Goal: Task Accomplishment & Management: Complete application form

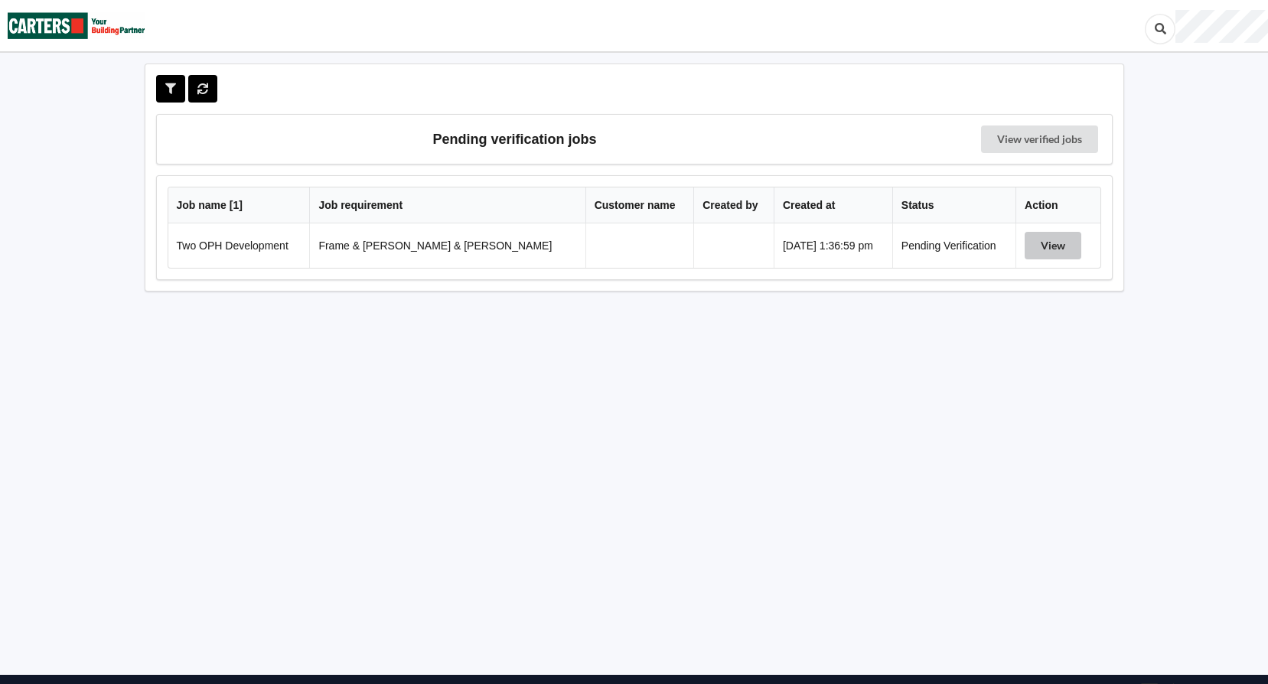
click at [1041, 249] on button "View" at bounding box center [1053, 246] width 57 height 28
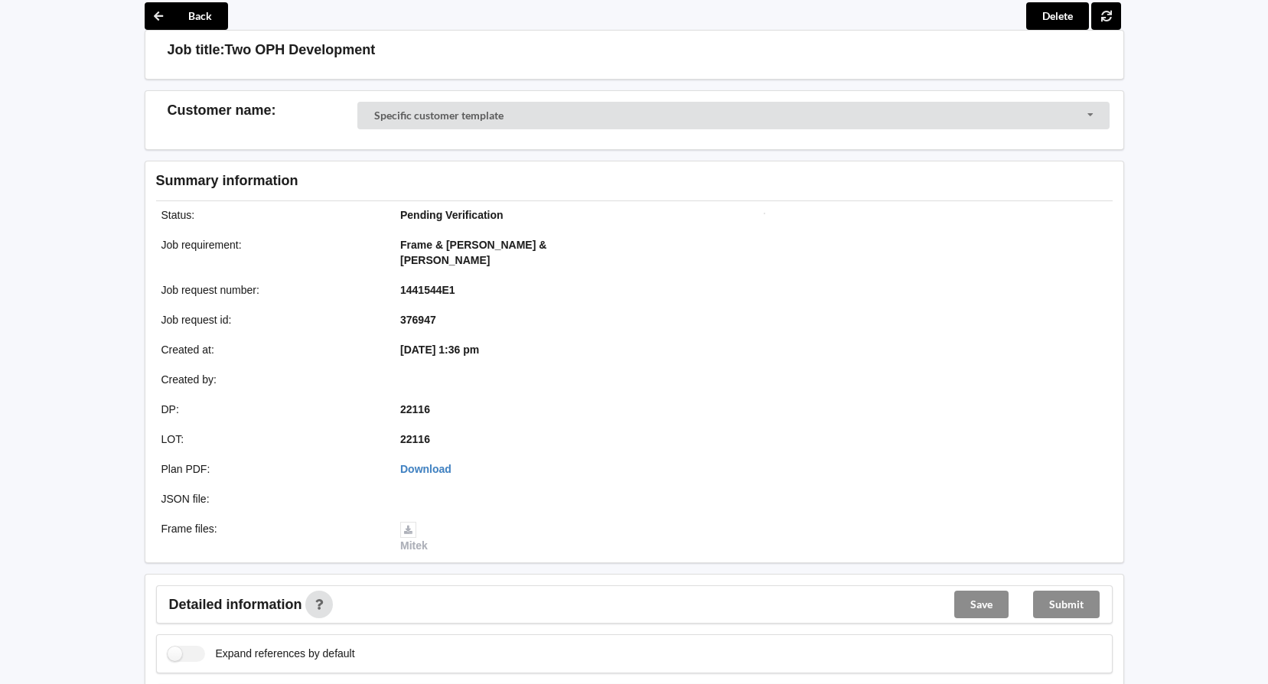
scroll to position [57, 0]
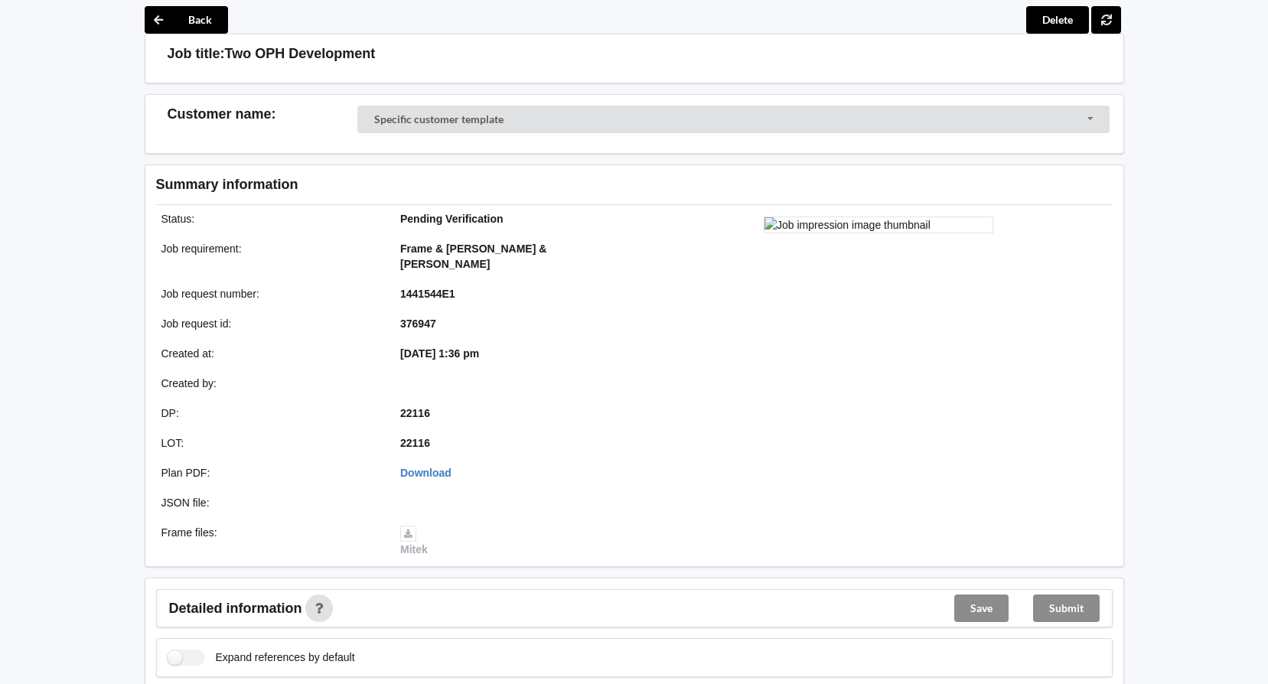
click at [1067, 592] on div "Submit" at bounding box center [1066, 608] width 91 height 37
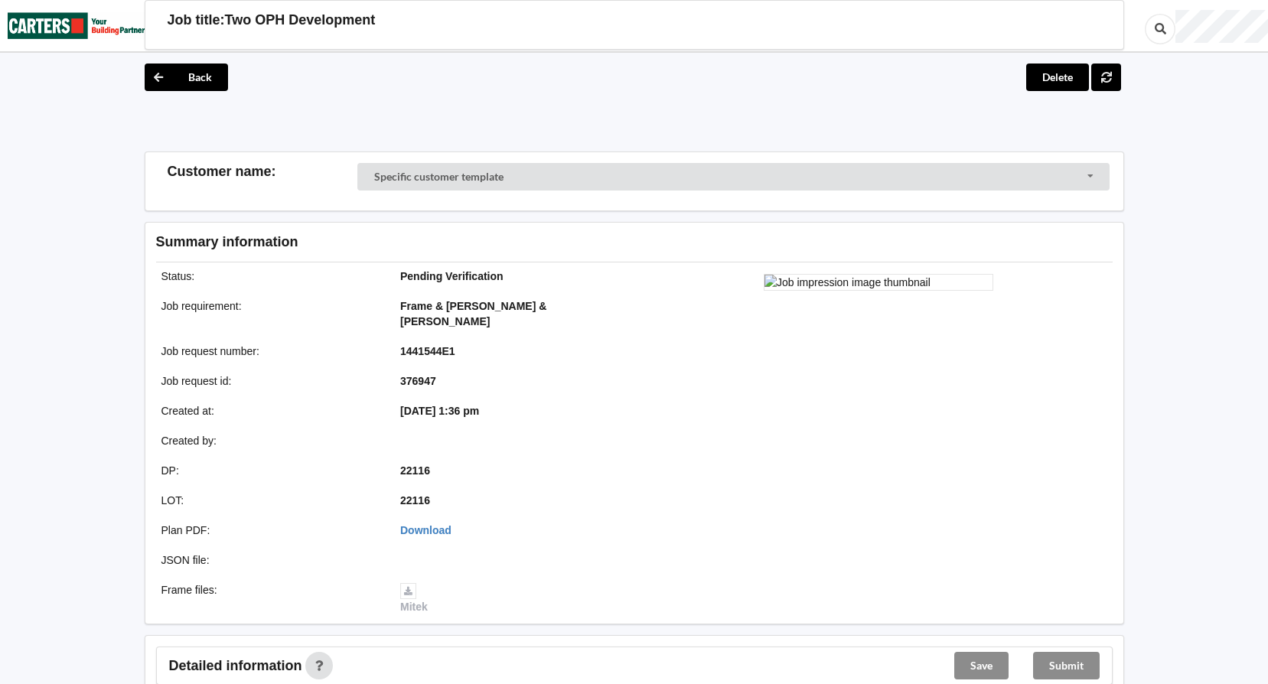
scroll to position [306, 0]
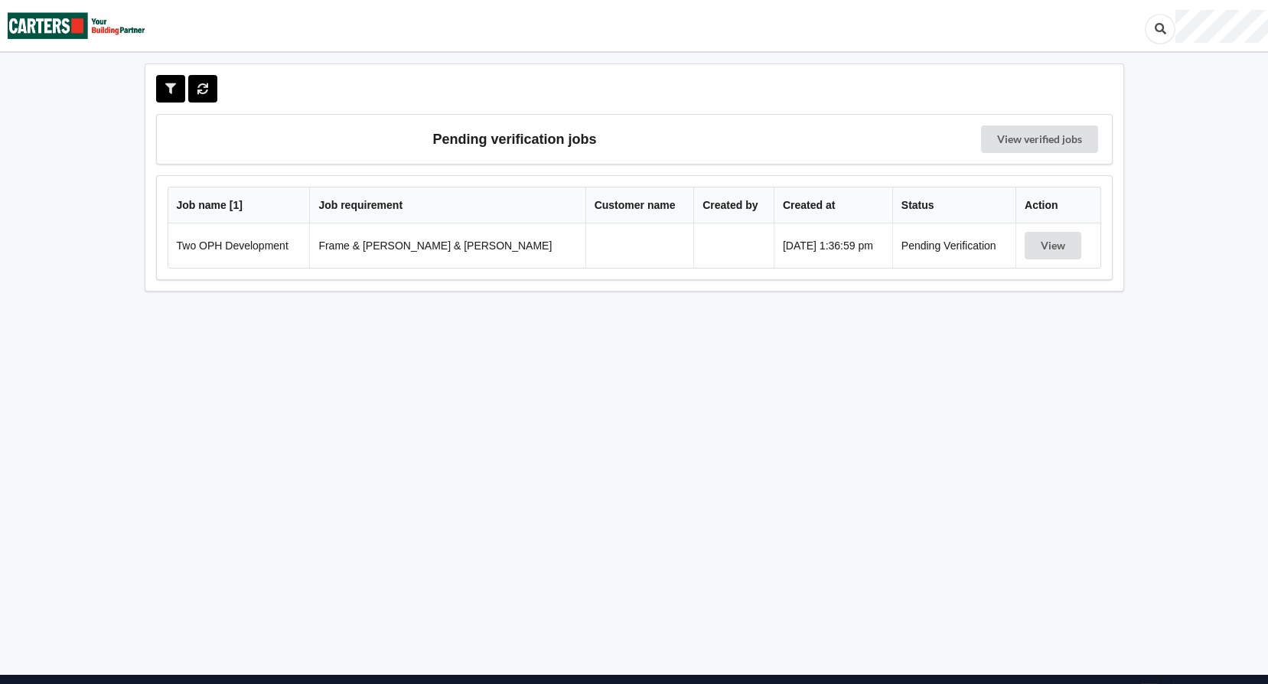
click at [256, 248] on td "Two OPH Development" at bounding box center [239, 245] width 142 height 44
click at [1037, 245] on button "View" at bounding box center [1053, 246] width 57 height 28
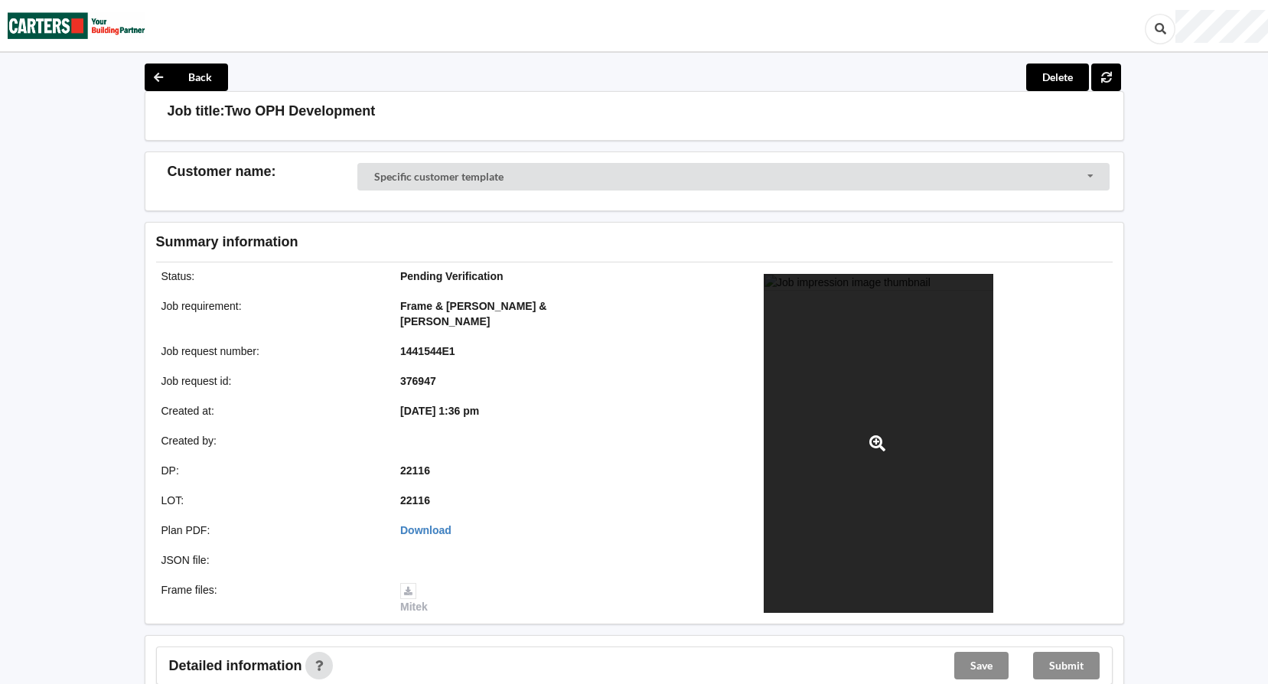
click at [911, 357] on div at bounding box center [879, 443] width 230 height 339
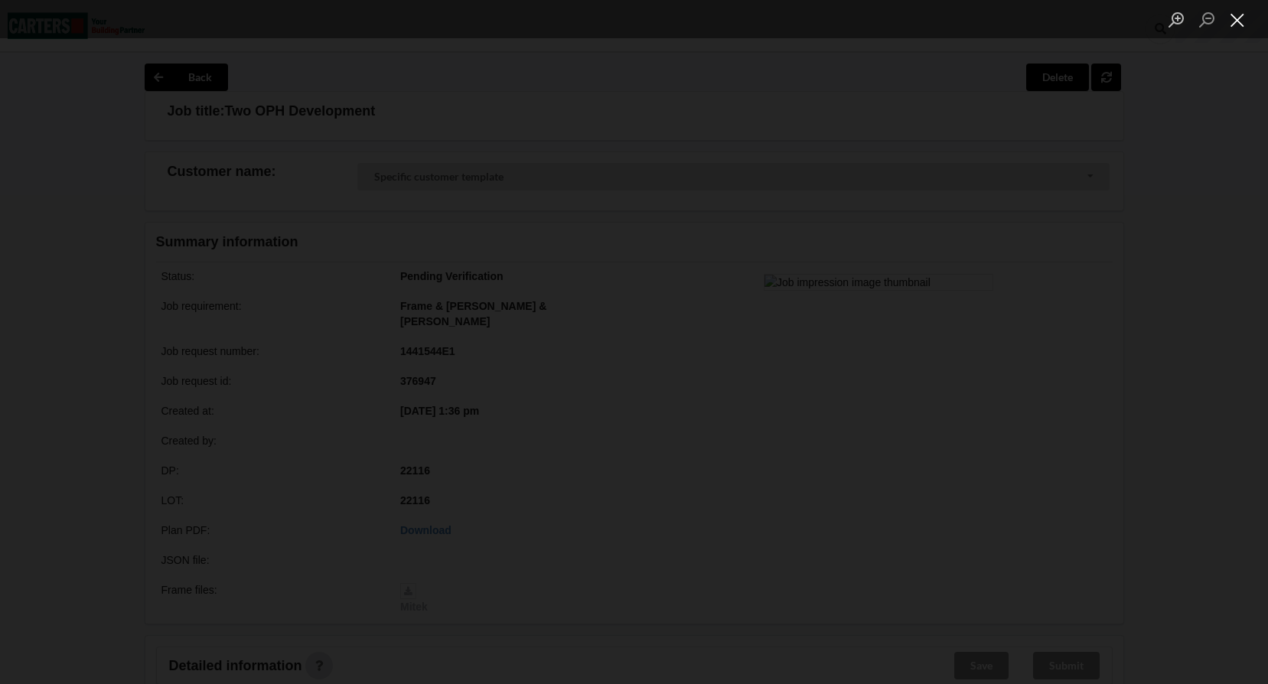
click at [1234, 24] on button "Close lightbox" at bounding box center [1237, 19] width 31 height 27
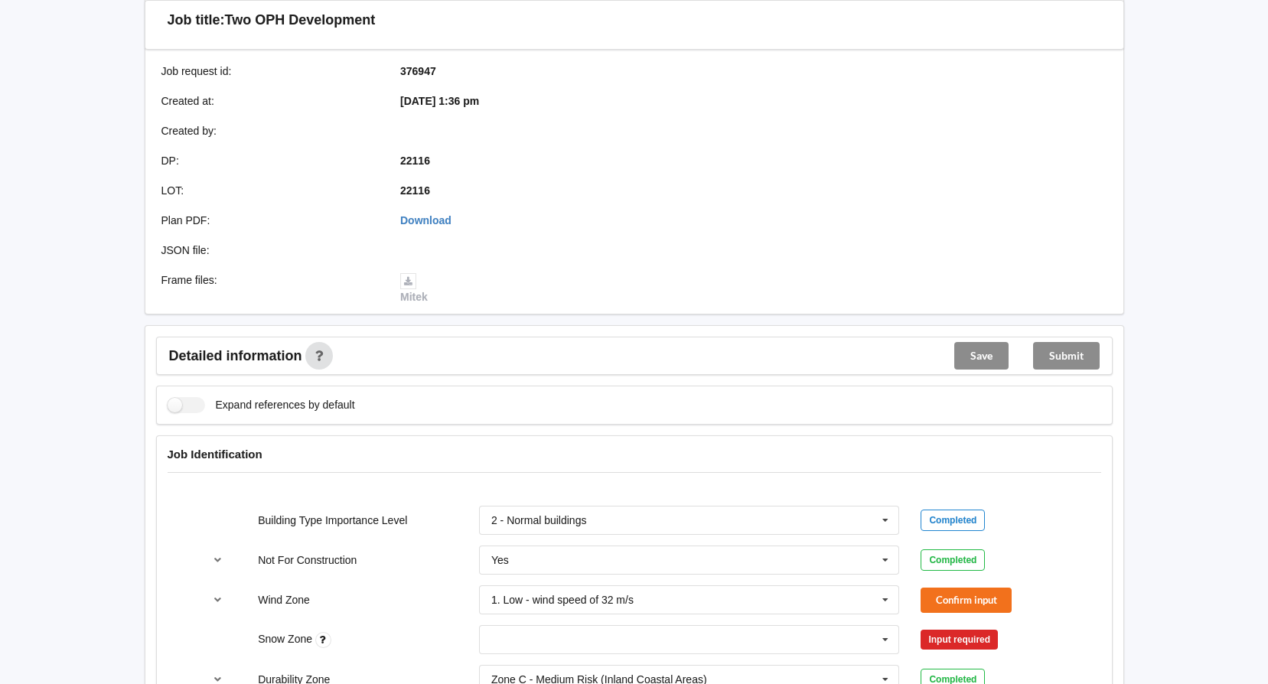
scroll to position [383, 0]
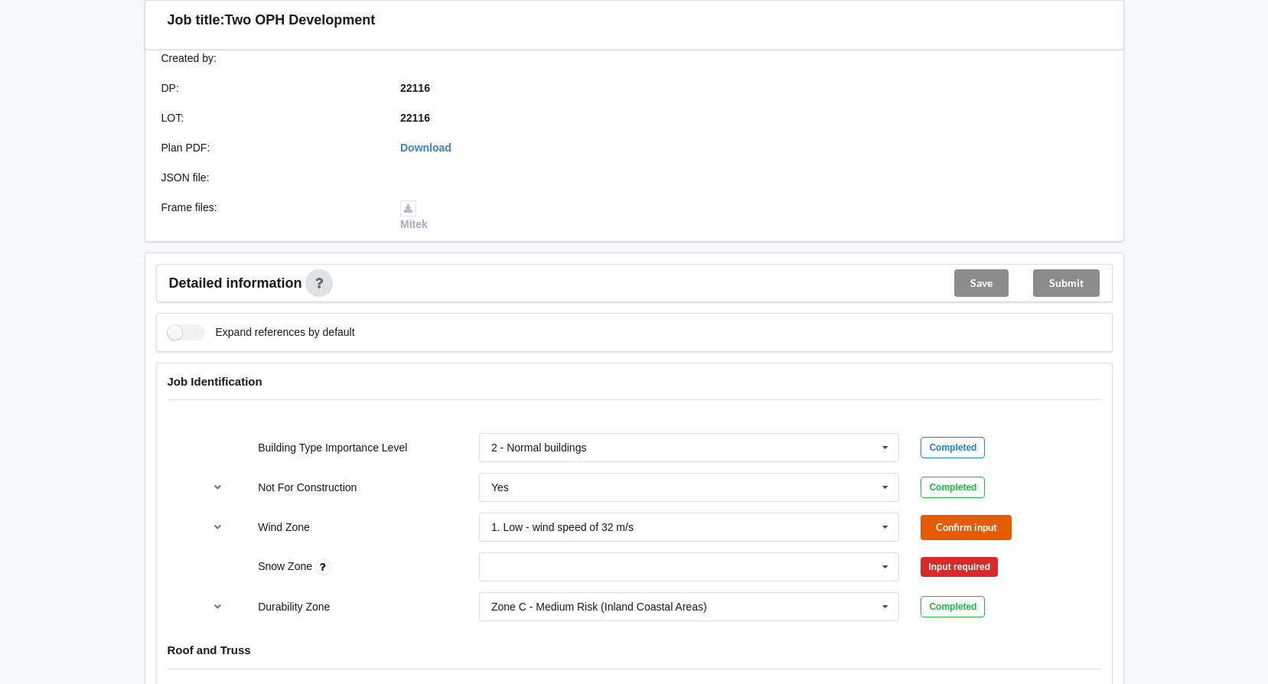
click at [948, 515] on button "Confirm input" at bounding box center [965, 527] width 91 height 25
click at [889, 513] on icon at bounding box center [885, 527] width 23 height 28
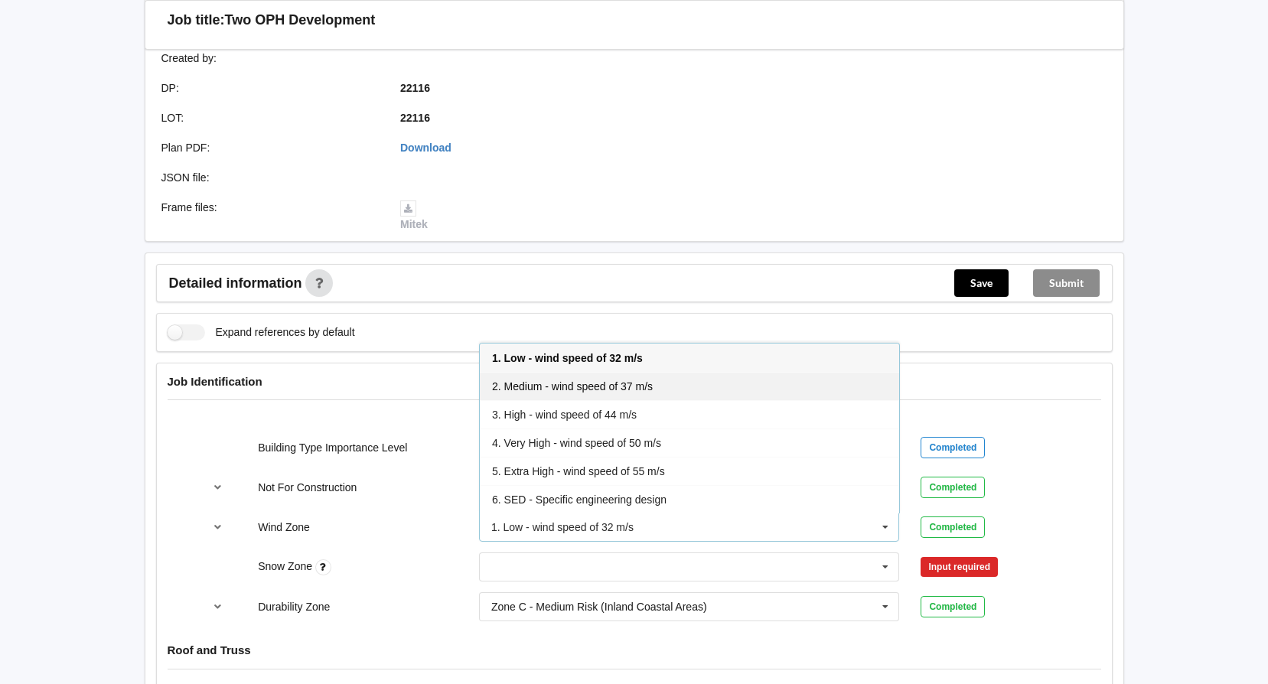
click at [614, 380] on span "2. Medium - wind speed of 37 m/s" at bounding box center [572, 386] width 161 height 12
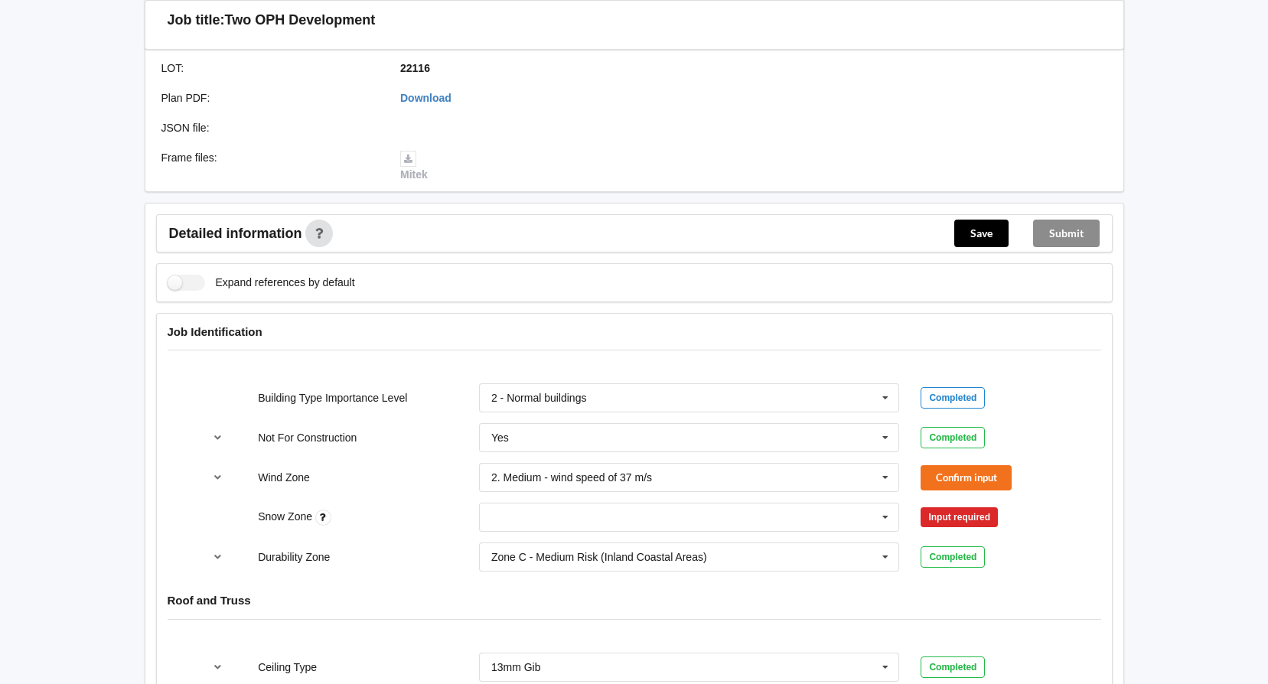
scroll to position [459, 0]
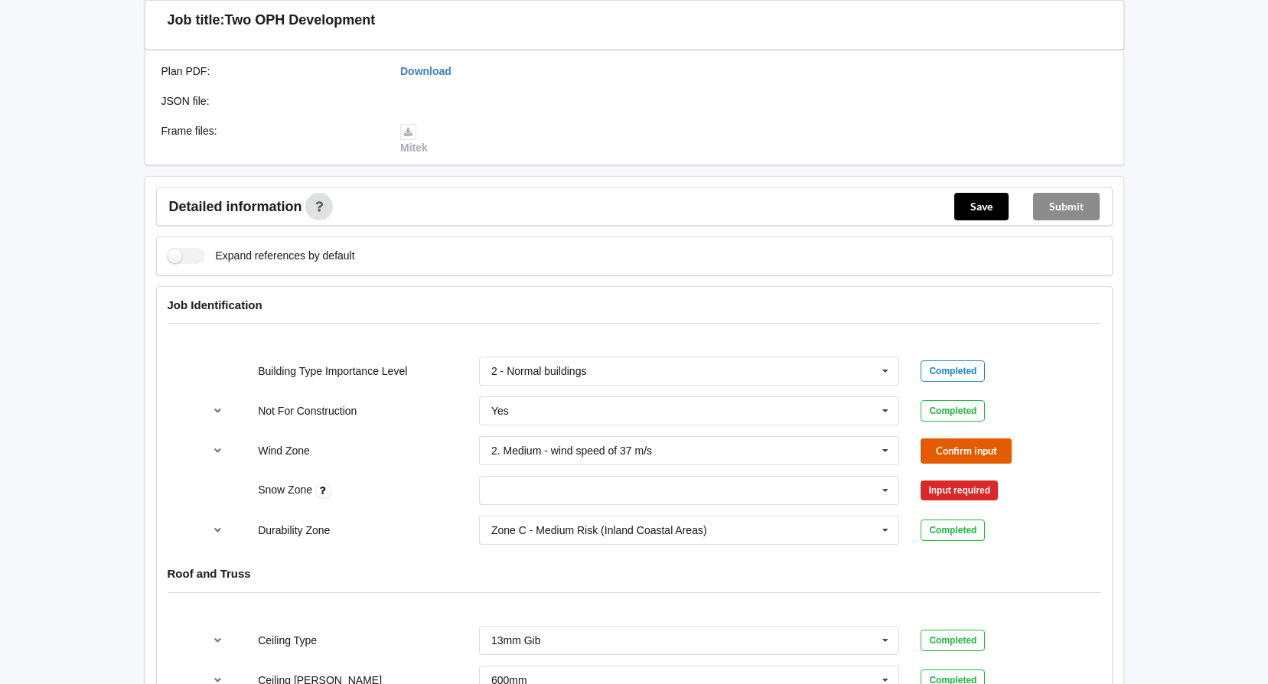
click at [982, 438] on button "Confirm input" at bounding box center [965, 450] width 91 height 25
click at [967, 481] on div "Input required" at bounding box center [958, 491] width 77 height 20
click at [893, 480] on icon at bounding box center [885, 491] width 23 height 28
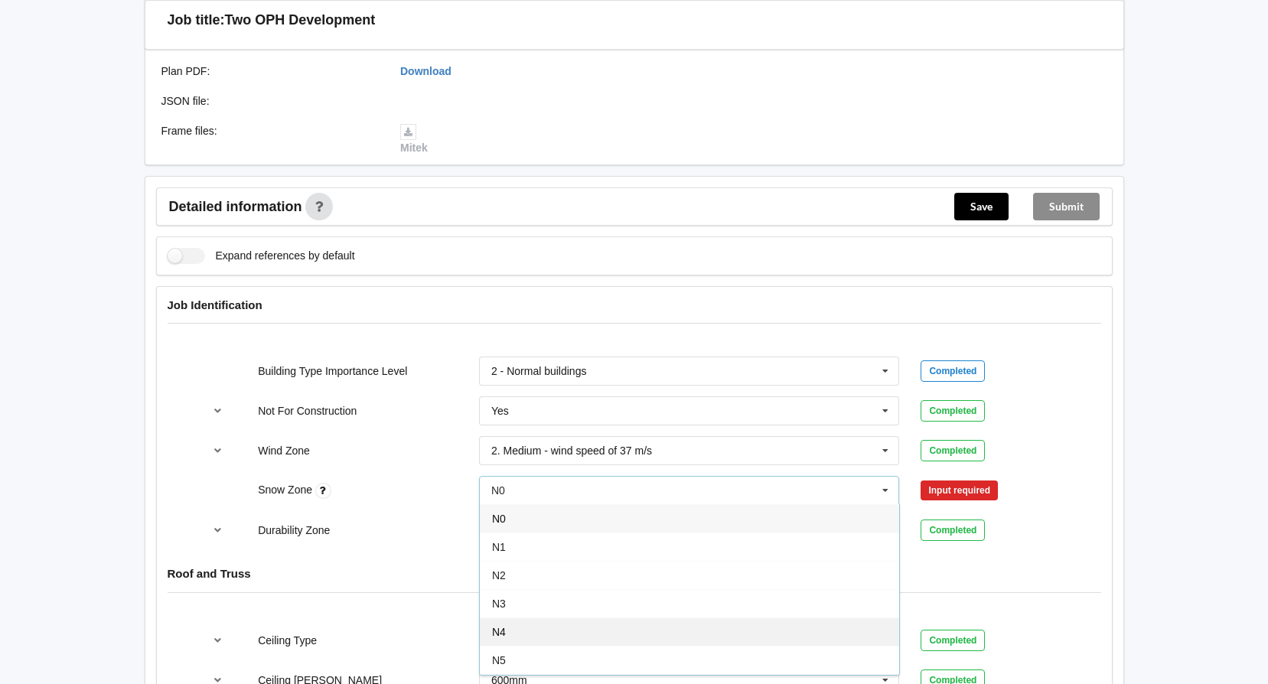
click at [559, 617] on div "N4" at bounding box center [689, 631] width 419 height 28
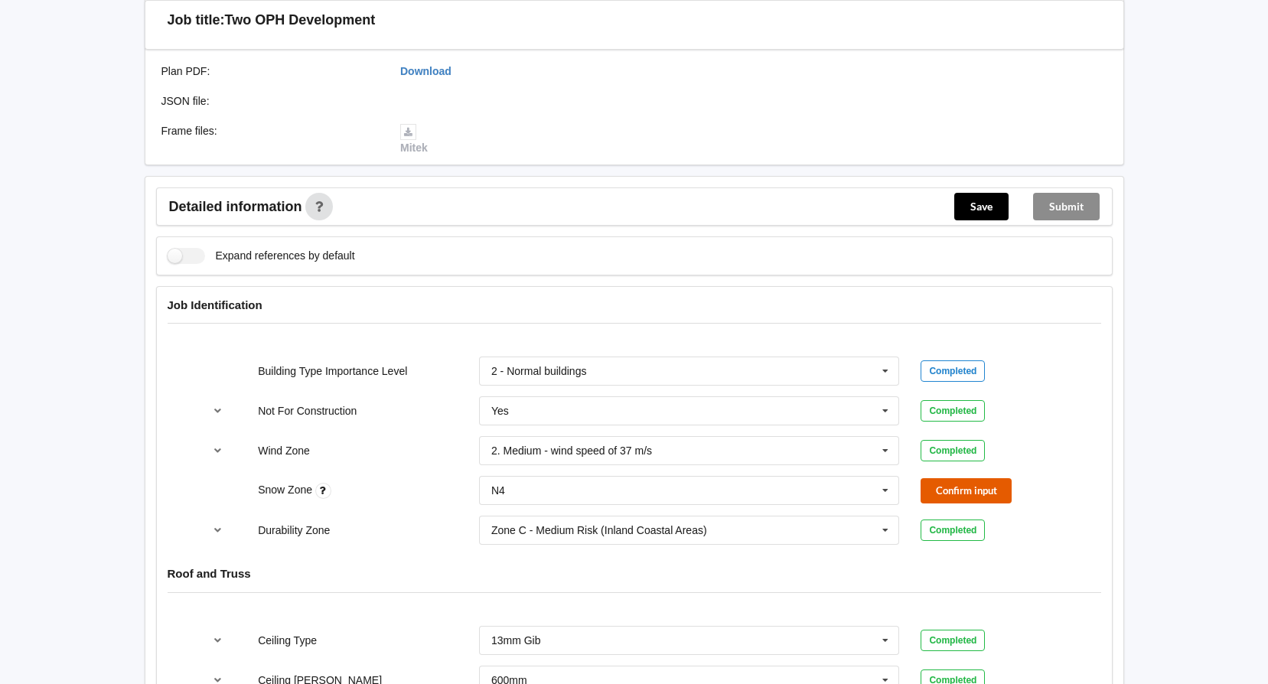
click at [968, 478] on button "Confirm input" at bounding box center [965, 490] width 91 height 25
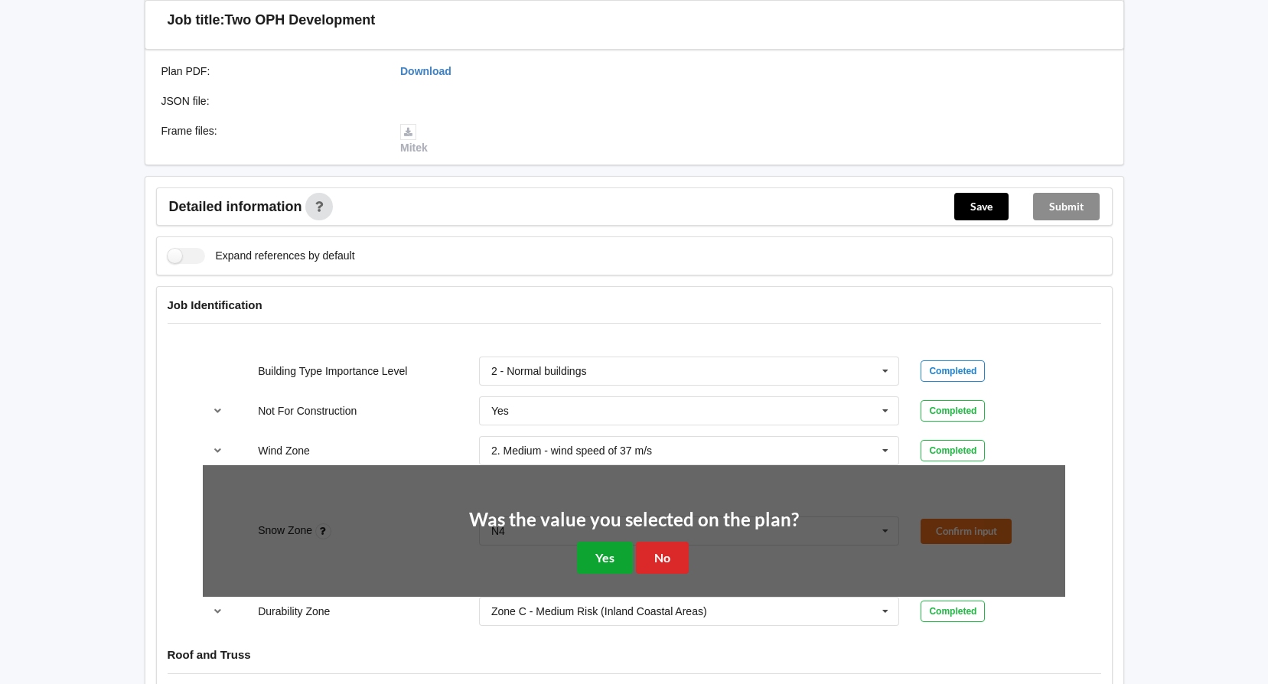
drag, startPoint x: 609, startPoint y: 546, endPoint x: 710, endPoint y: 526, distance: 102.8
click at [710, 526] on div "Was the value you selected on the plan? Yes No" at bounding box center [634, 542] width 330 height 64
click at [676, 542] on button "No" at bounding box center [662, 557] width 53 height 31
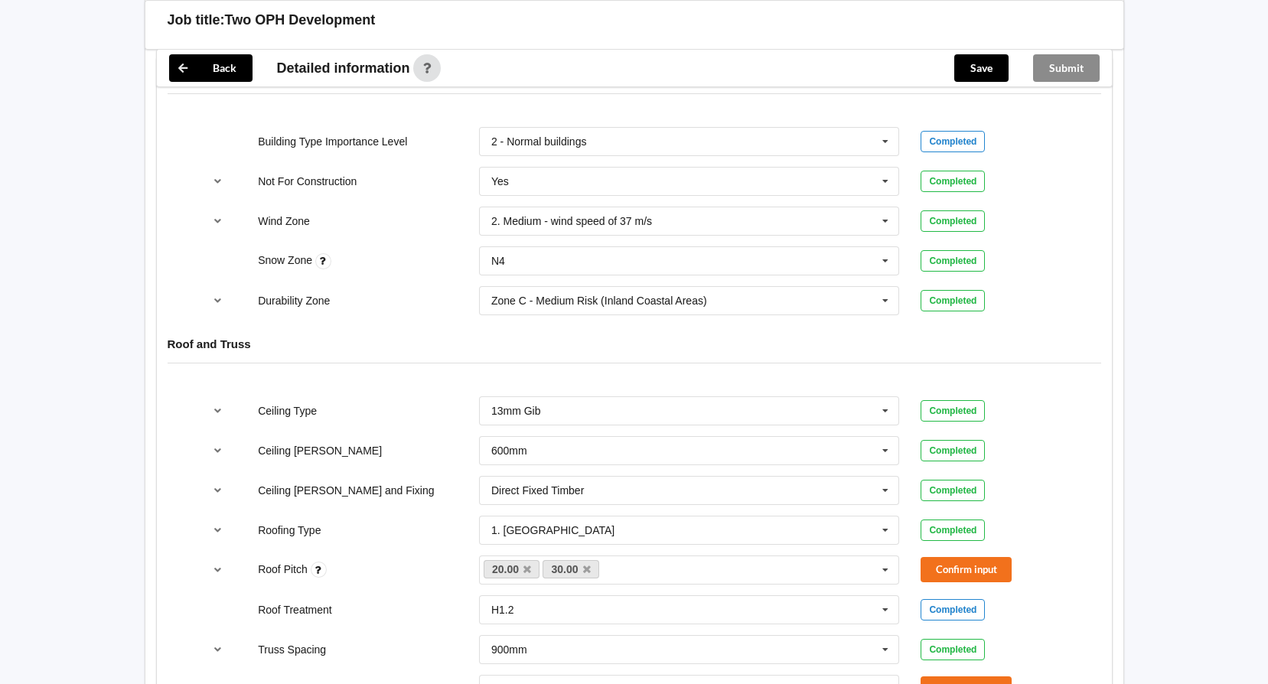
scroll to position [765, 0]
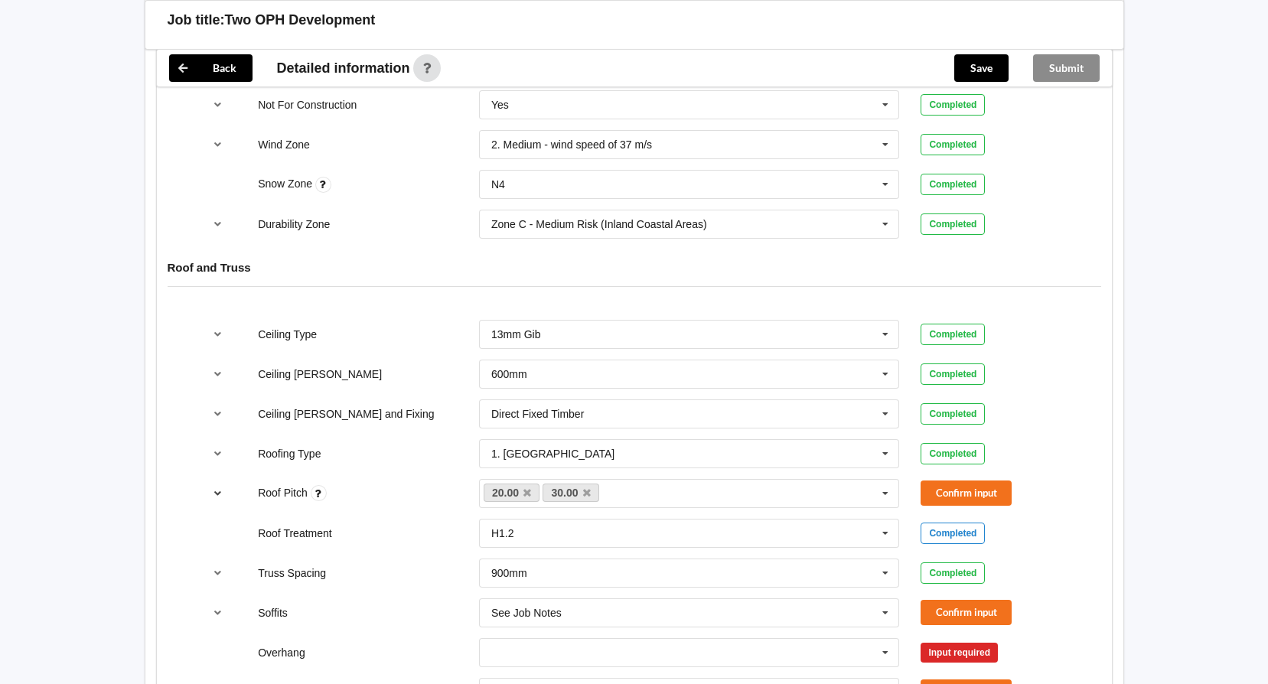
click at [216, 488] on icon "reference-toggle" at bounding box center [217, 492] width 13 height 9
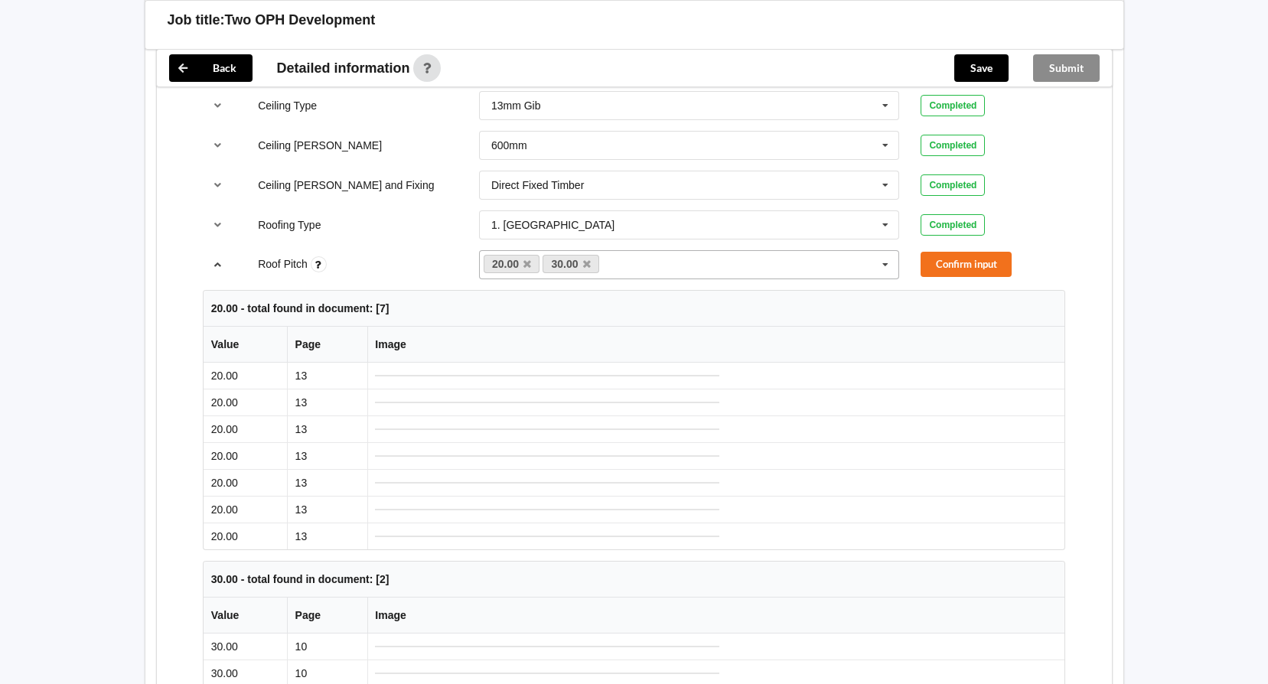
scroll to position [995, 0]
click at [591, 254] on link "30.00" at bounding box center [570, 263] width 57 height 18
click at [585, 259] on icon at bounding box center [587, 264] width 8 height 10
click at [975, 251] on button "Confirm input" at bounding box center [965, 263] width 91 height 25
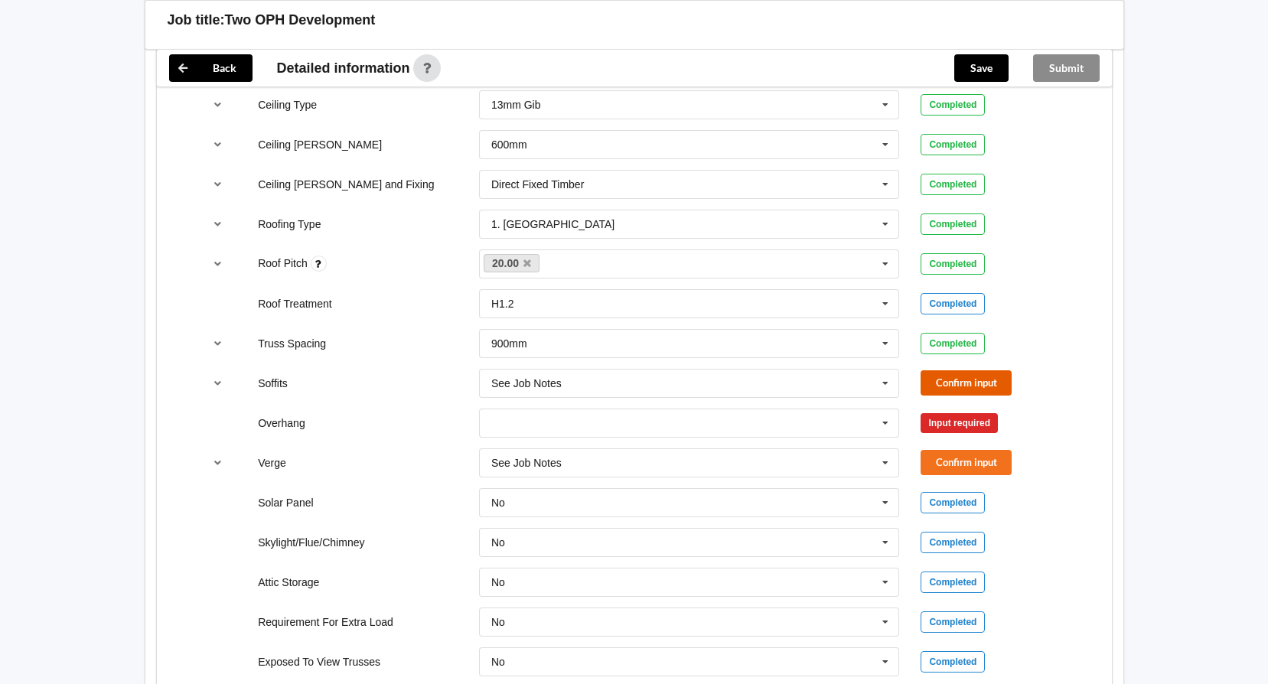
click at [982, 370] on button "Confirm input" at bounding box center [965, 382] width 91 height 25
click at [884, 370] on icon at bounding box center [885, 384] width 23 height 28
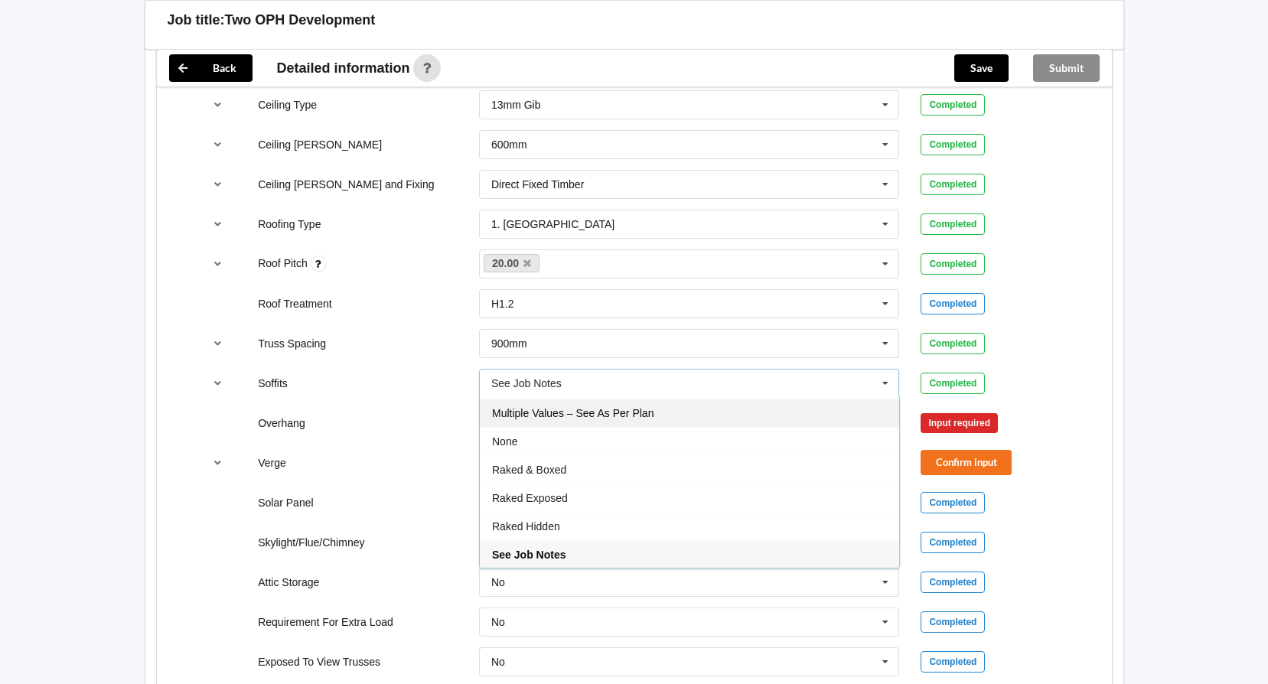
click at [669, 399] on div "Multiple Values – See As Per Plan" at bounding box center [689, 413] width 419 height 28
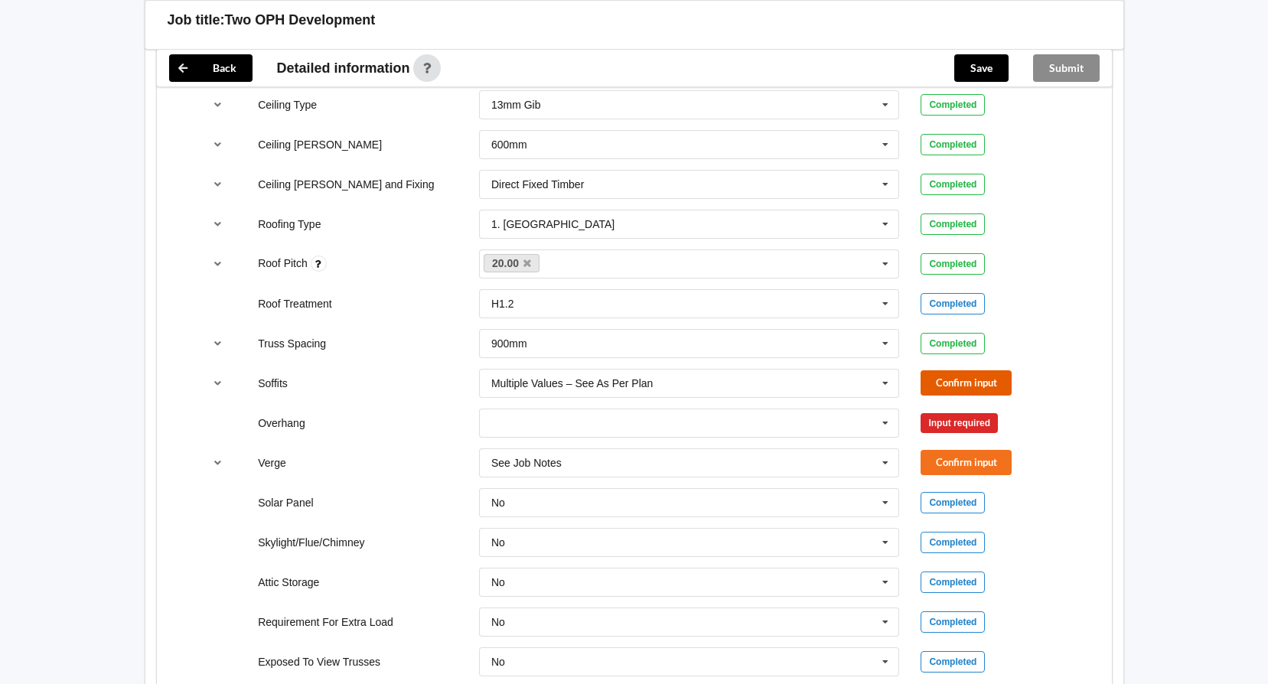
click at [964, 370] on button "Confirm input" at bounding box center [965, 382] width 91 height 25
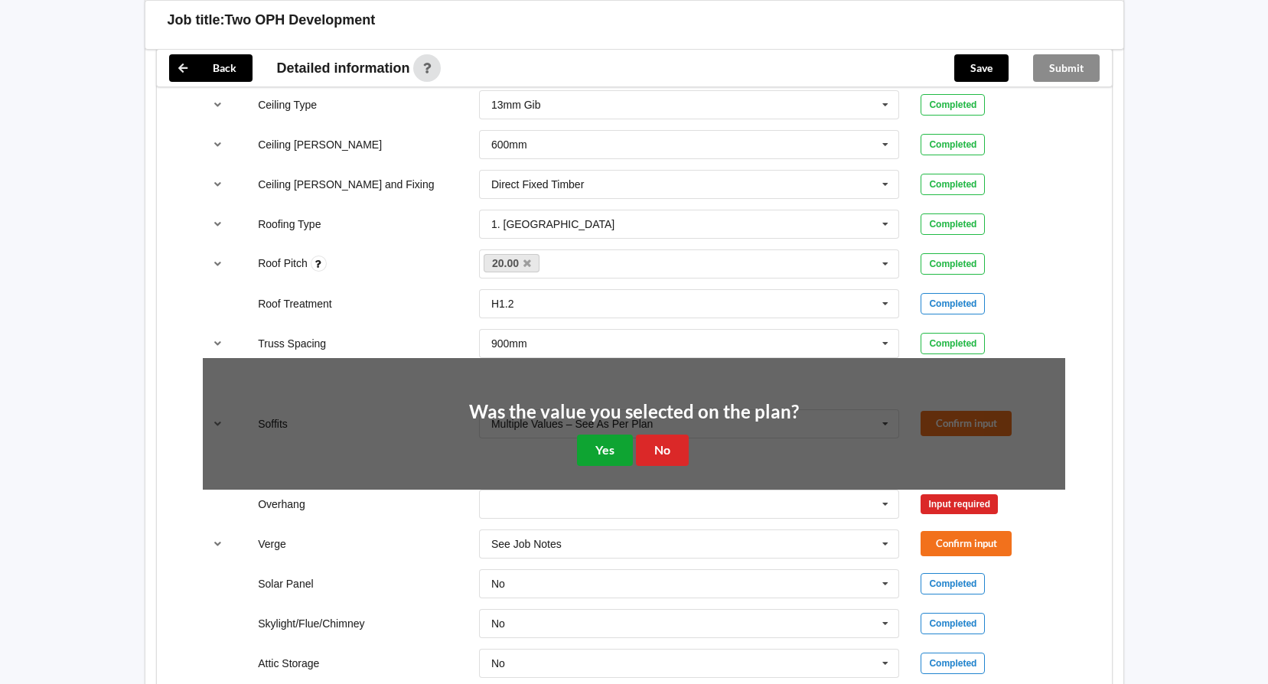
click at [614, 438] on button "Yes" at bounding box center [605, 450] width 56 height 31
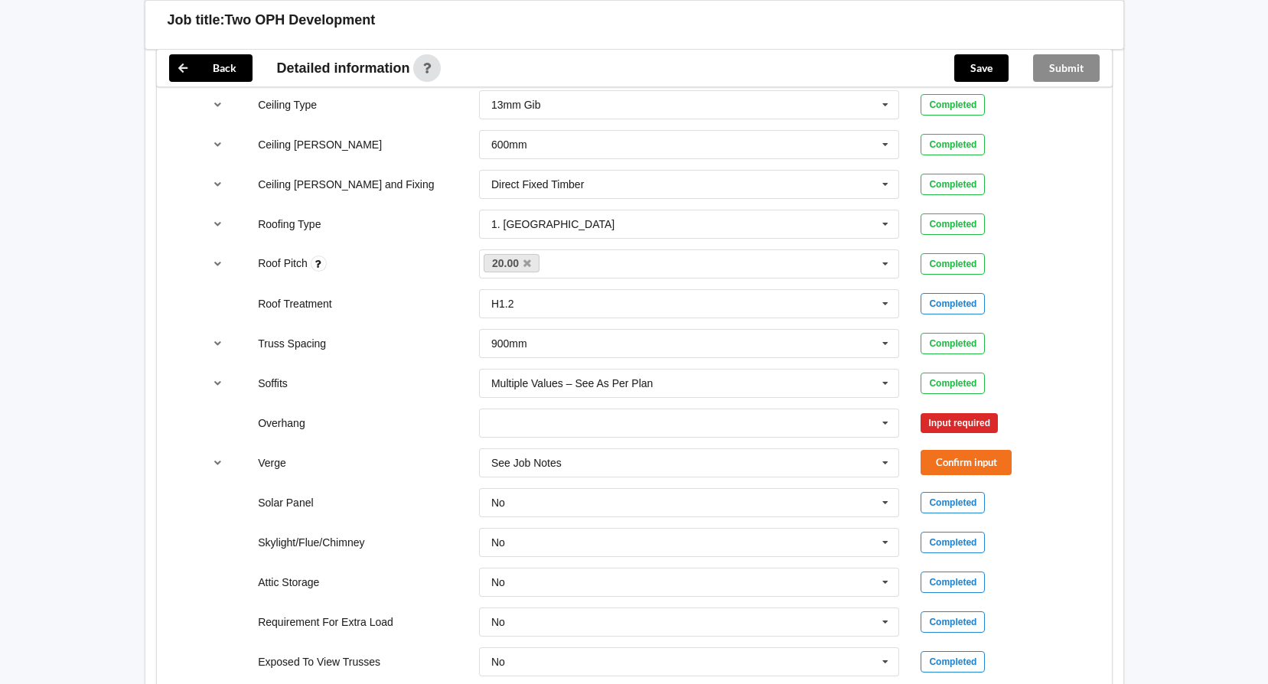
click at [959, 373] on div "Completed" at bounding box center [952, 383] width 64 height 21
click at [957, 413] on div "Input required" at bounding box center [958, 423] width 77 height 20
click at [892, 412] on icon at bounding box center [885, 423] width 23 height 28
click at [626, 556] on div "Multiple Values – See As Per Plan" at bounding box center [689, 564] width 419 height 28
click at [960, 410] on button "Confirm input" at bounding box center [965, 422] width 91 height 25
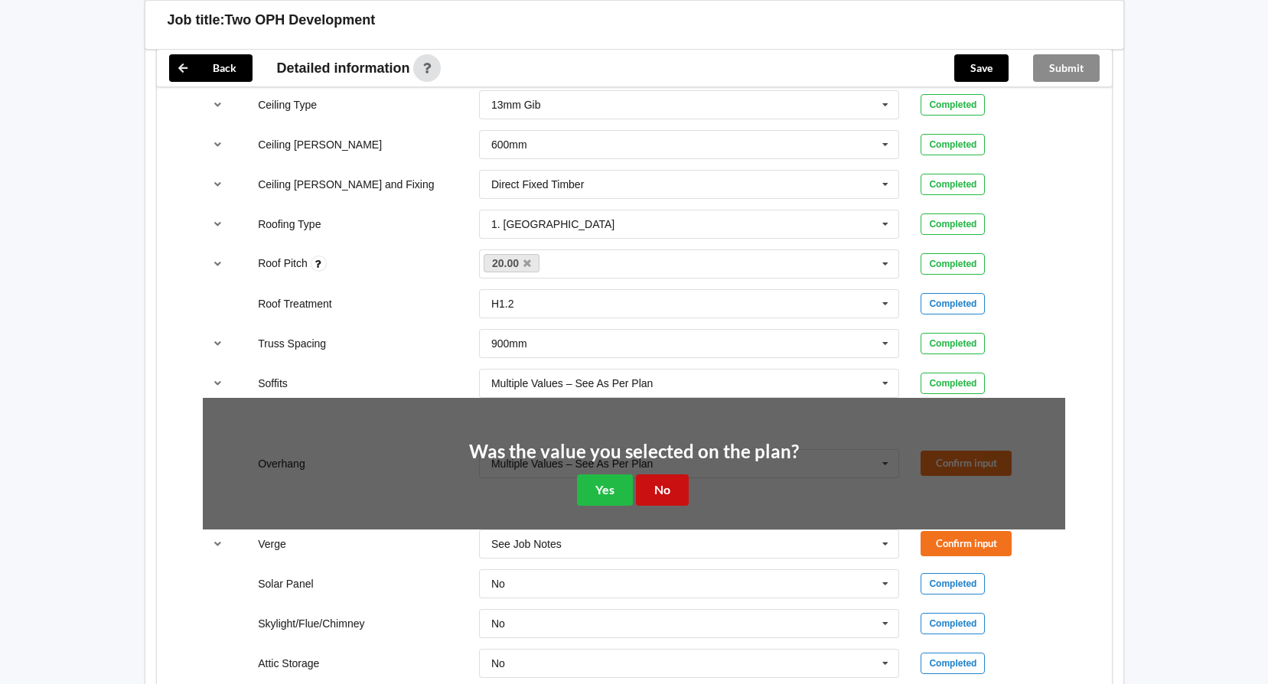
click at [664, 474] on button "No" at bounding box center [662, 489] width 53 height 31
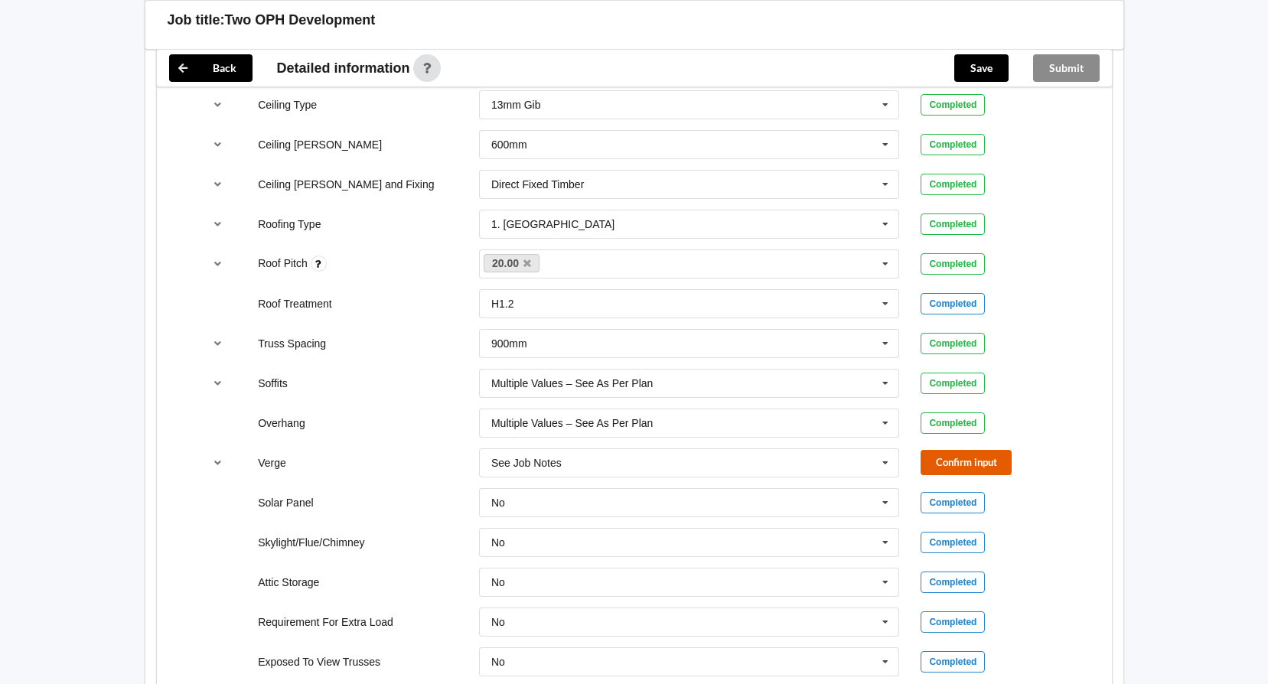
click at [953, 454] on button "Confirm input" at bounding box center [965, 462] width 91 height 25
click at [881, 449] on icon at bounding box center [885, 463] width 23 height 28
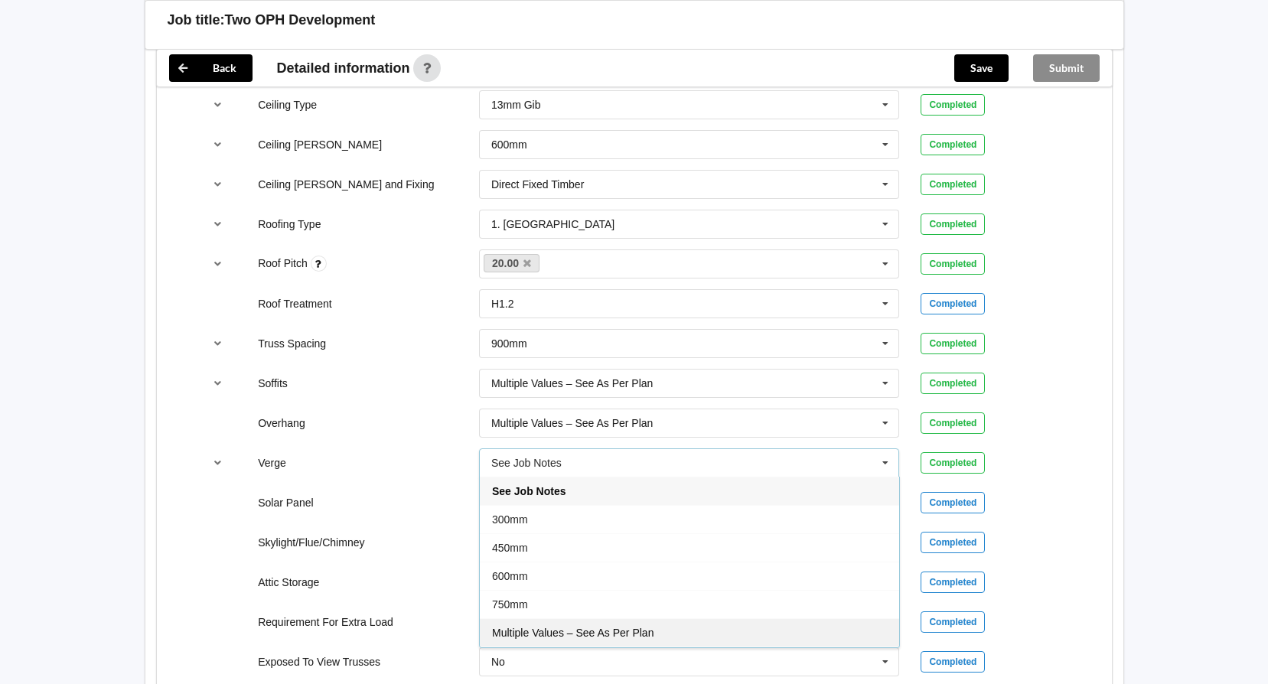
click at [670, 618] on div "Multiple Values – See As Per Plan" at bounding box center [689, 632] width 419 height 28
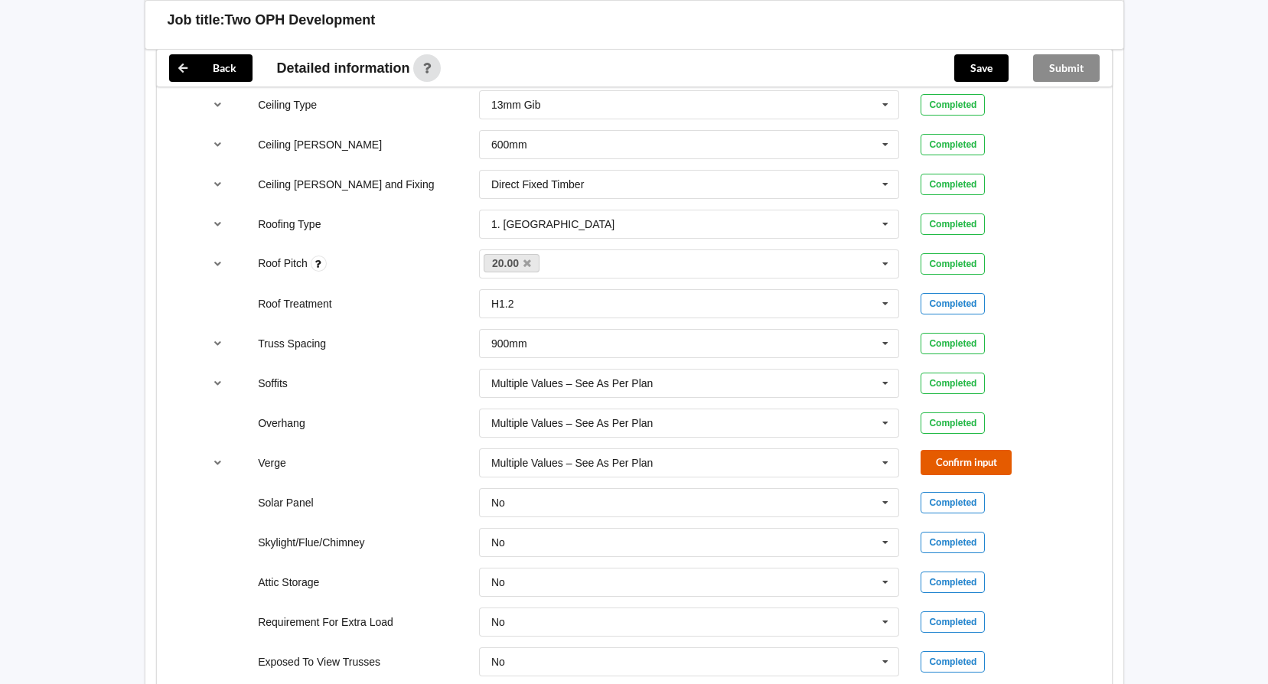
click at [968, 450] on button "Confirm input" at bounding box center [965, 462] width 91 height 25
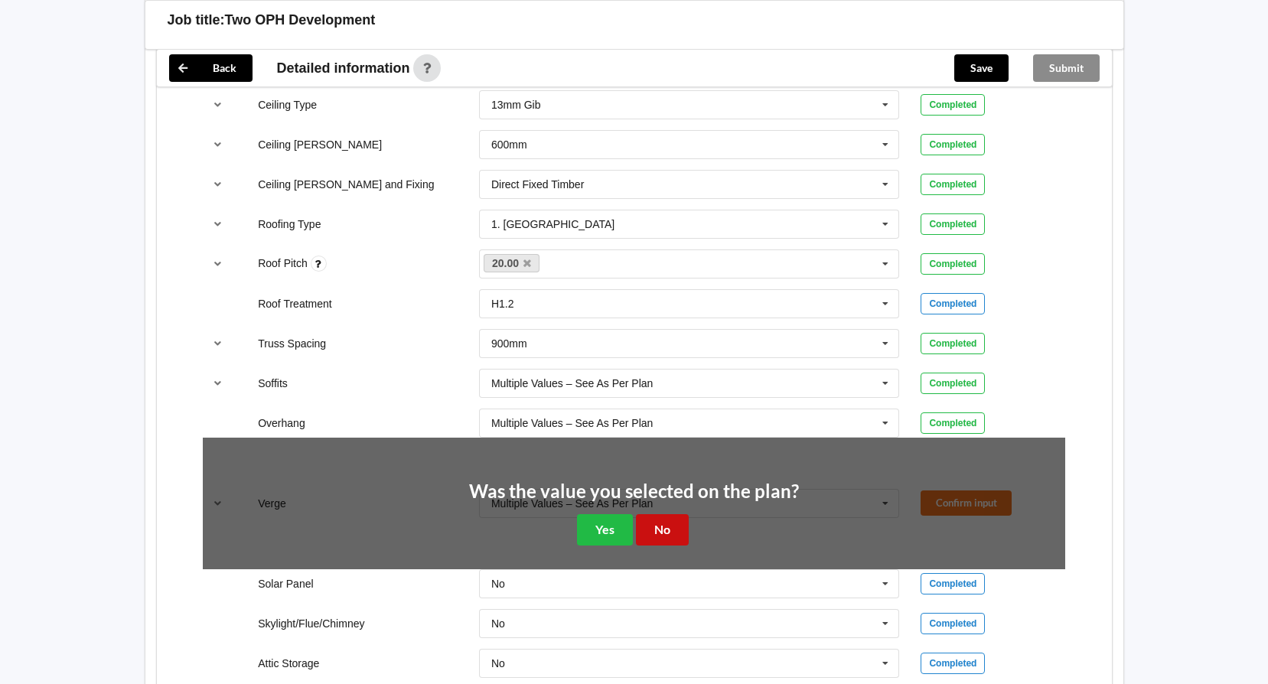
click at [679, 515] on button "No" at bounding box center [662, 529] width 53 height 31
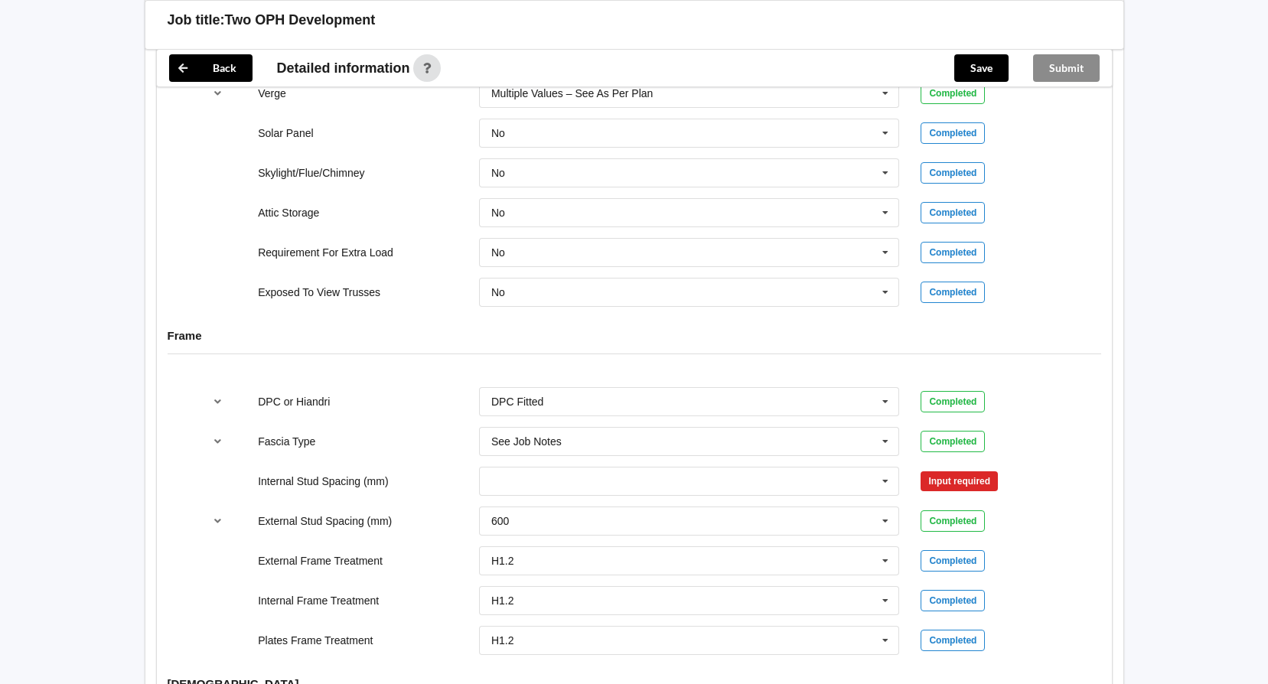
scroll to position [1377, 0]
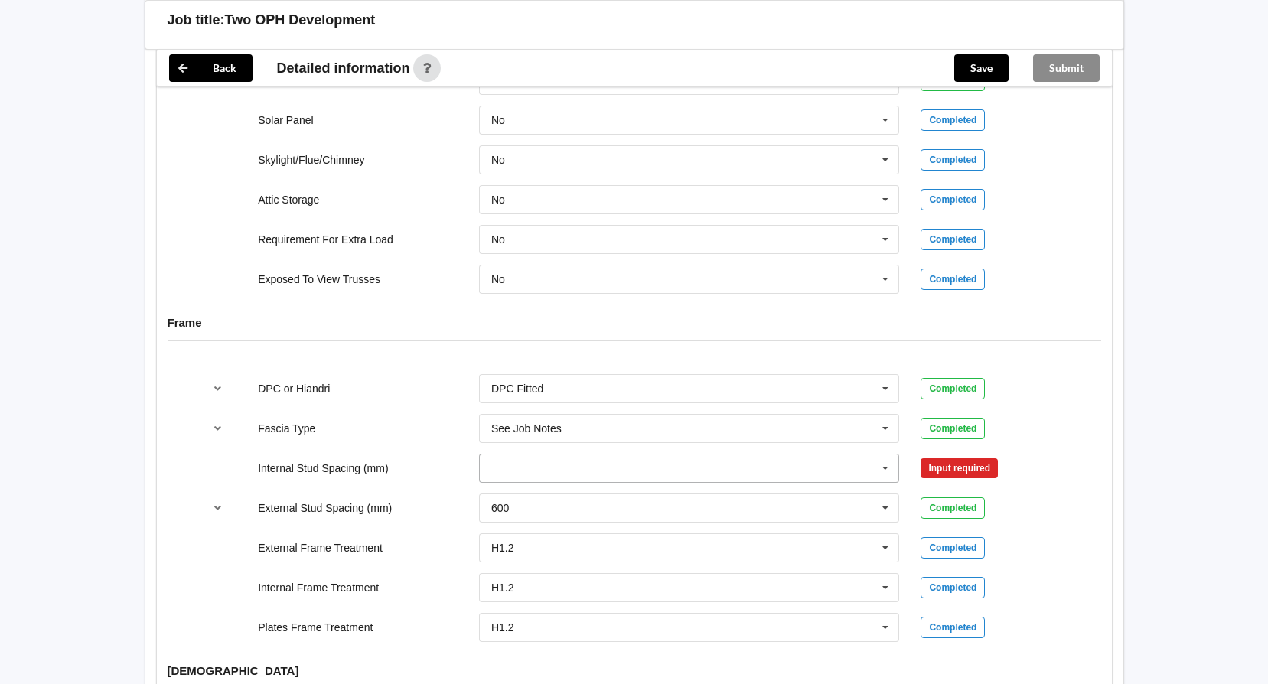
click at [894, 454] on icon at bounding box center [885, 468] width 23 height 28
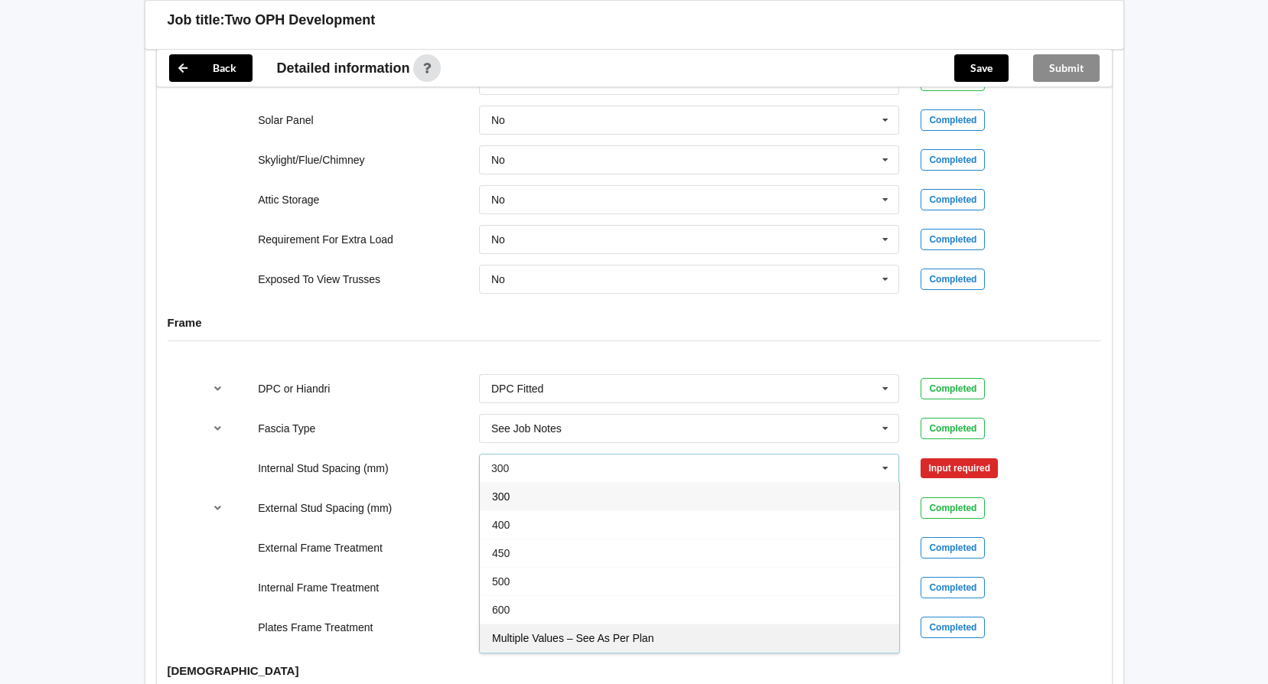
click at [624, 632] on span "Multiple Values – See As Per Plan" at bounding box center [572, 638] width 161 height 12
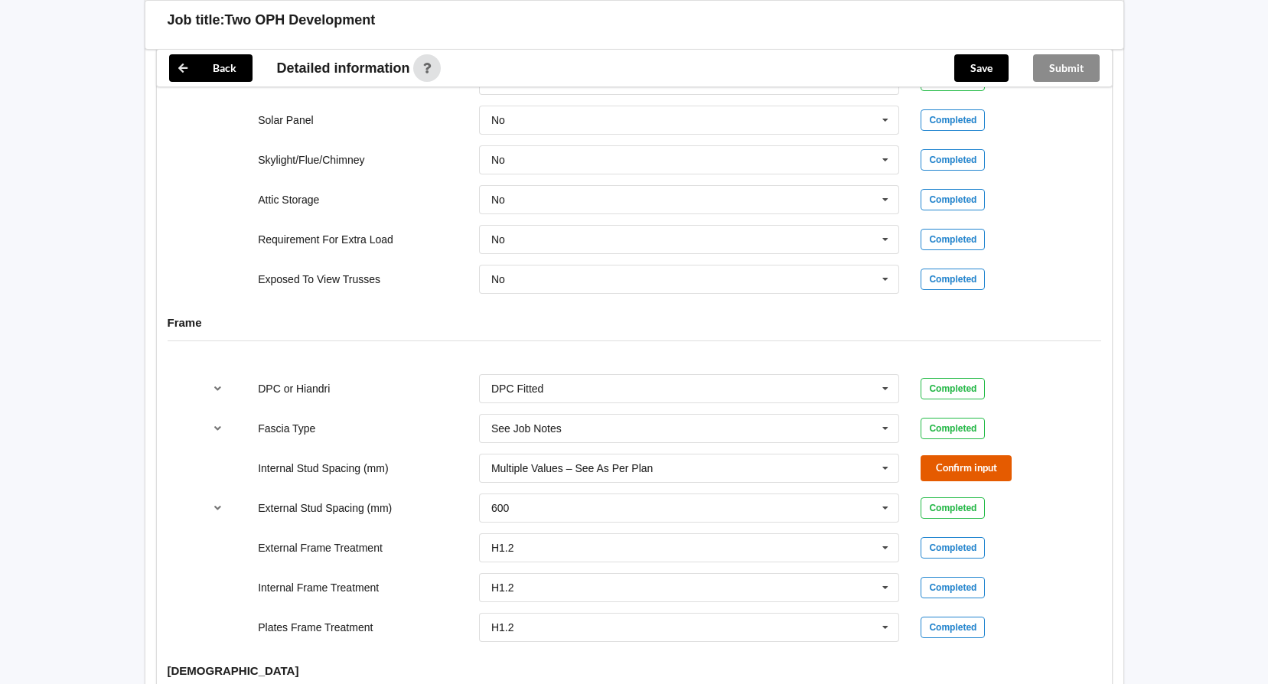
click at [956, 455] on button "Confirm input" at bounding box center [965, 467] width 91 height 25
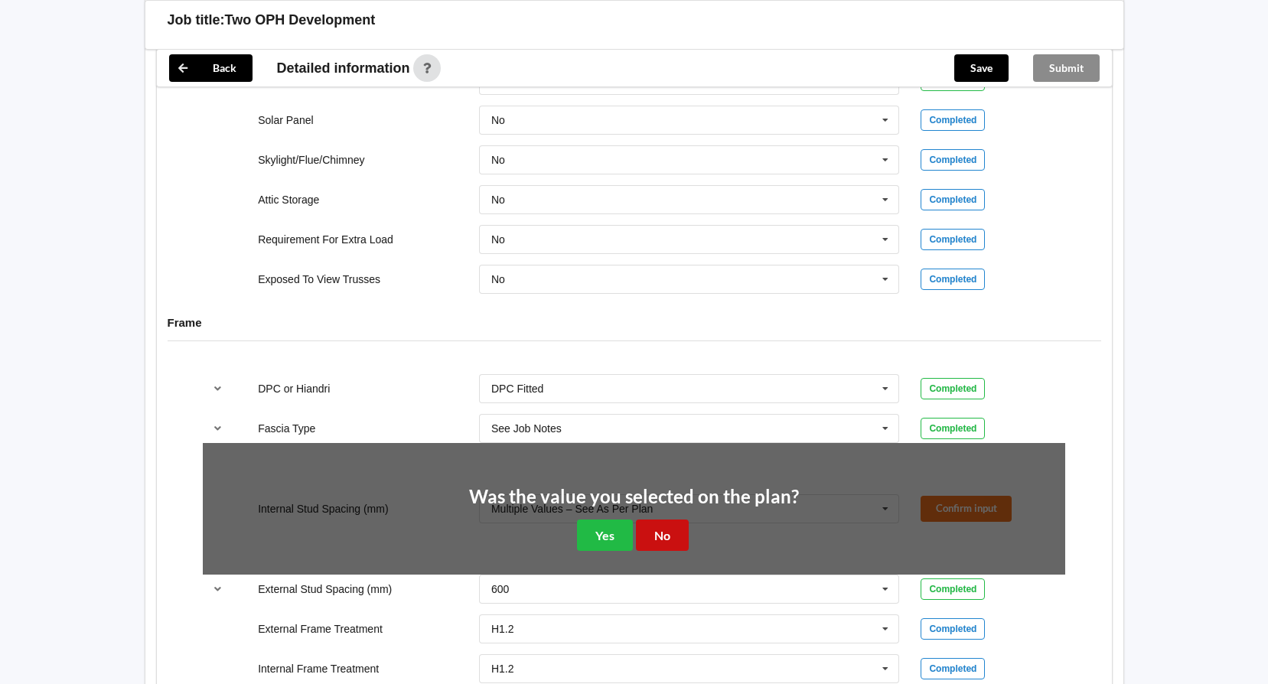
click at [664, 520] on button "No" at bounding box center [662, 535] width 53 height 31
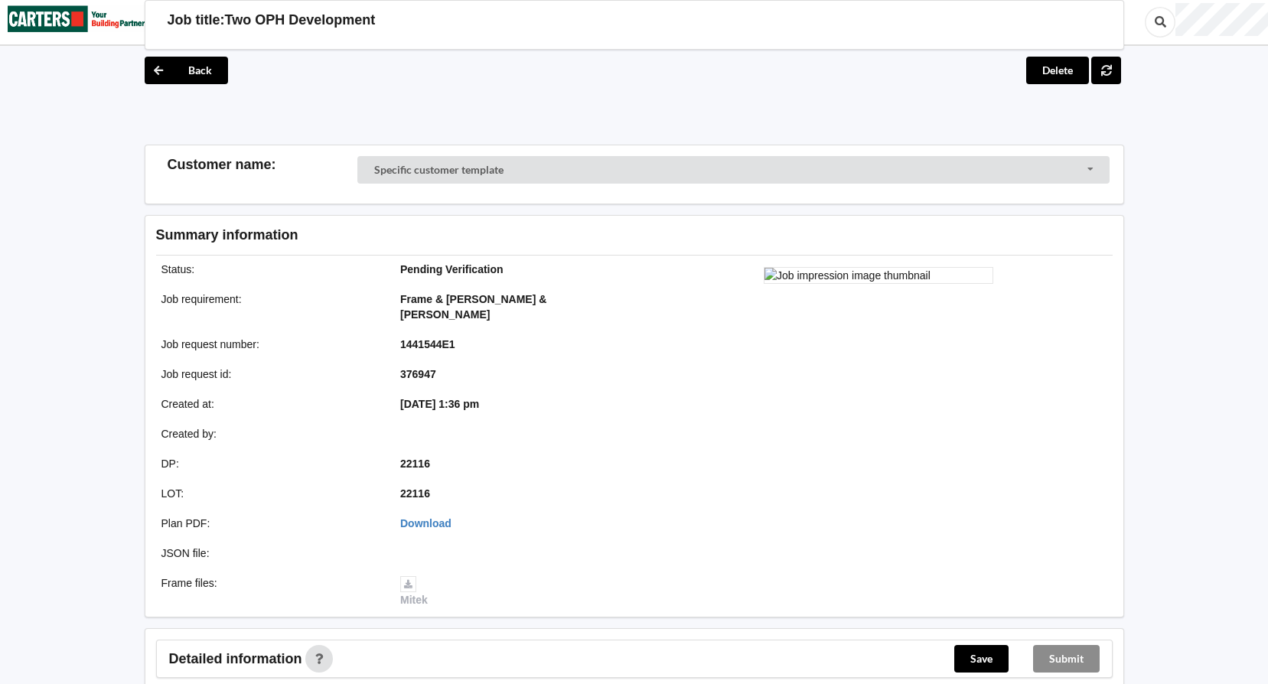
scroll to position [0, 0]
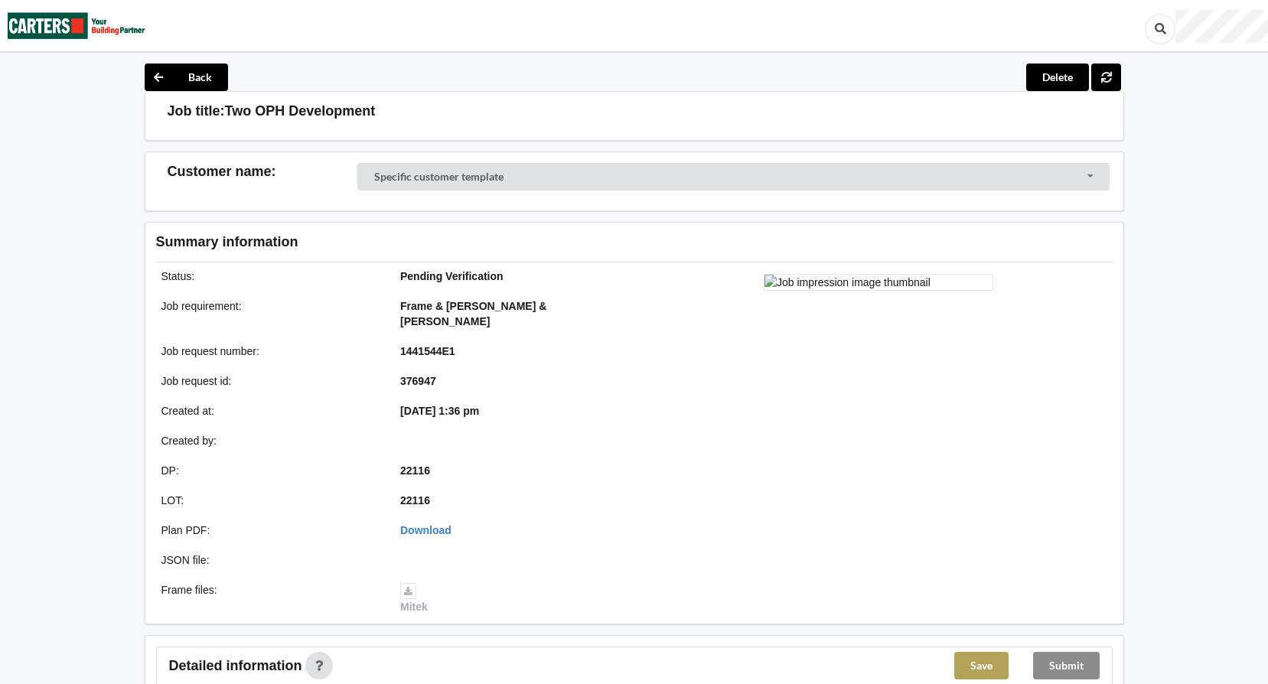
click at [991, 652] on button "Save" at bounding box center [981, 666] width 54 height 28
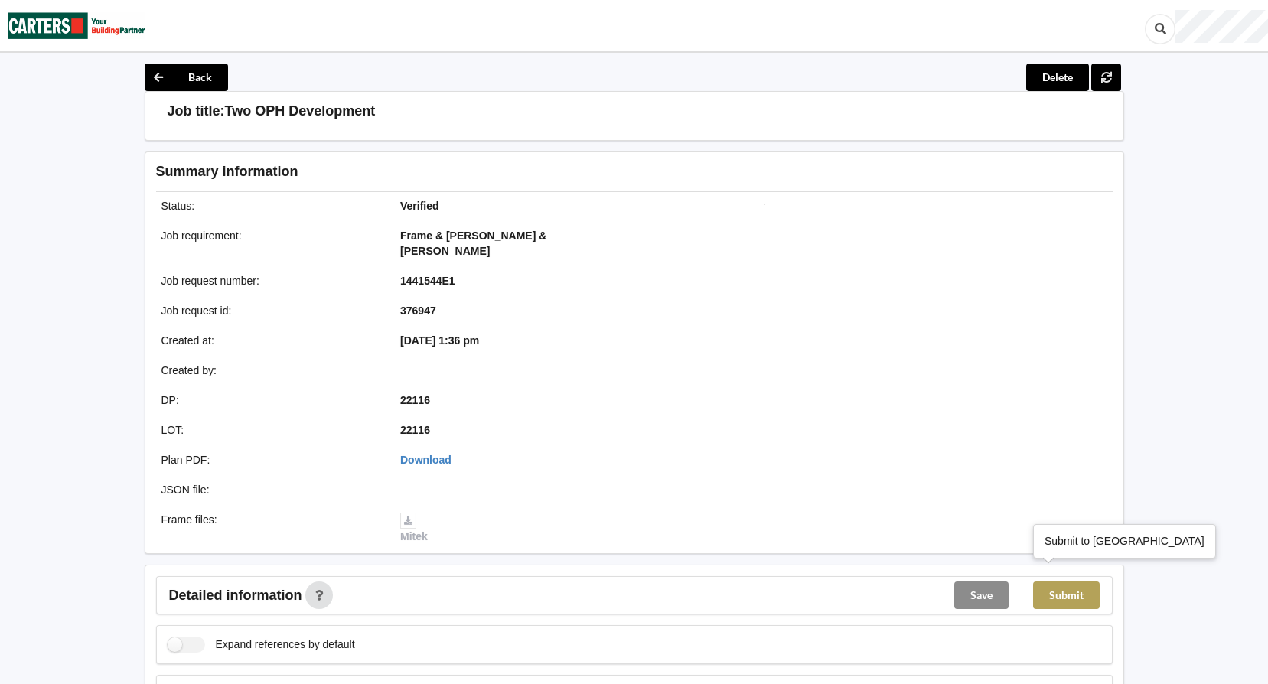
click at [1072, 581] on button "Submit" at bounding box center [1066, 595] width 67 height 28
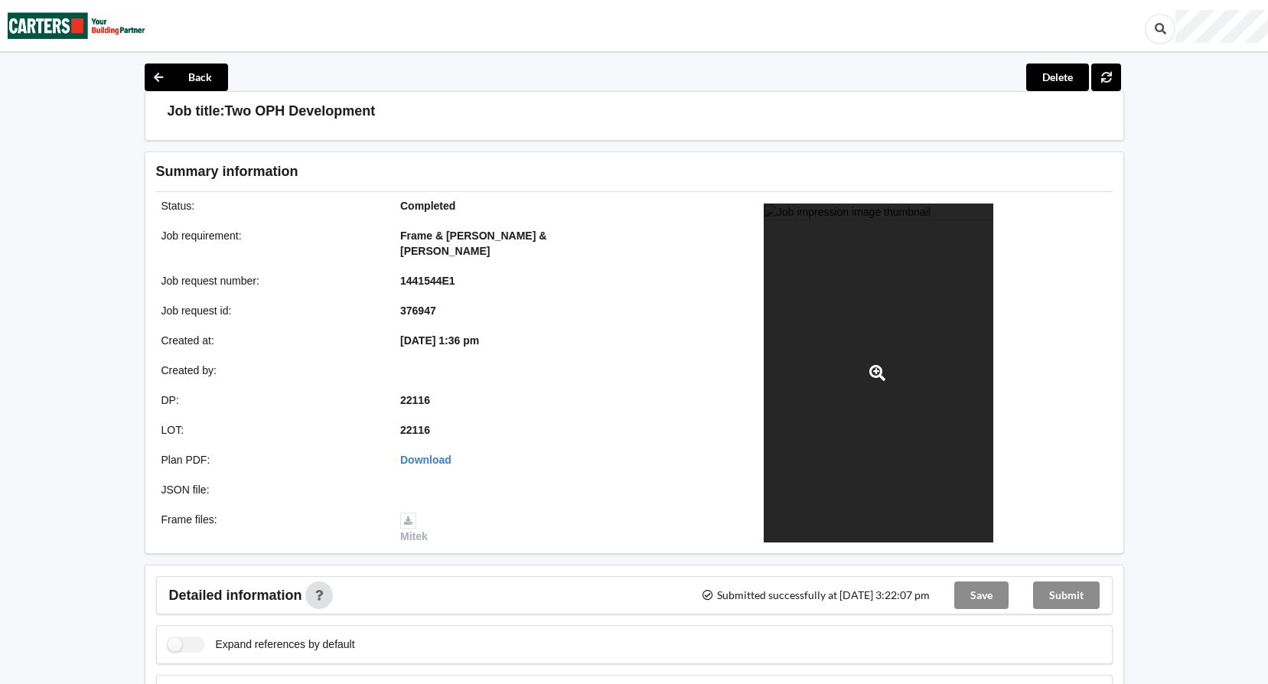
click at [917, 243] on div at bounding box center [879, 373] width 230 height 339
